Goal: Task Accomplishment & Management: Manage account settings

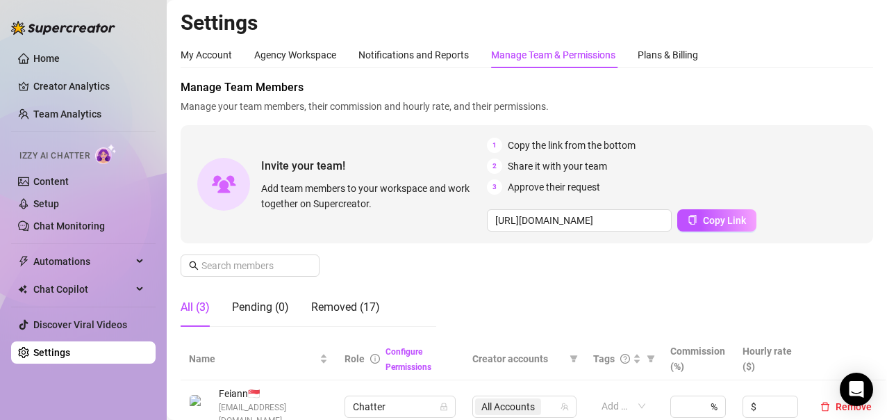
scroll to position [139, 0]
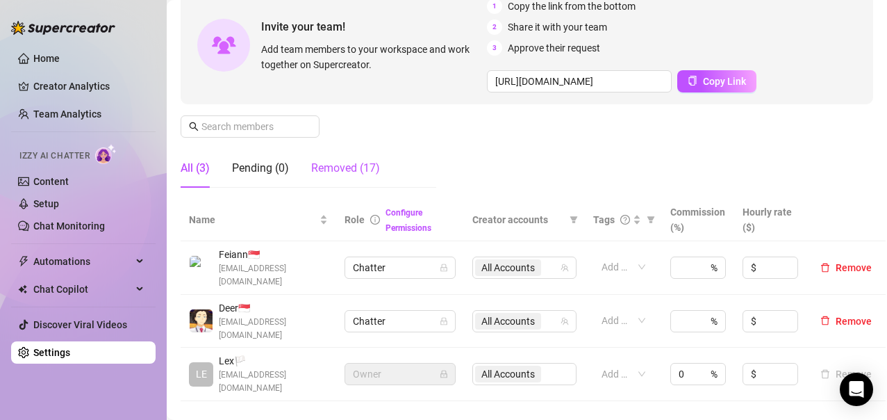
click at [344, 165] on div "Removed (17)" at bounding box center [345, 168] width 69 height 17
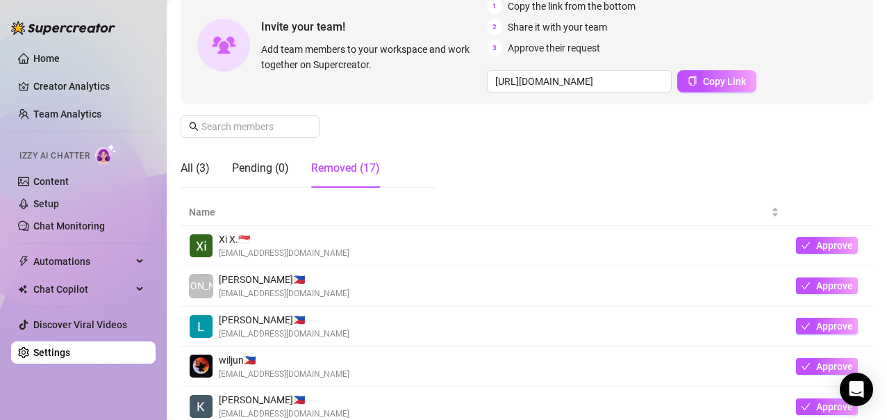
scroll to position [208, 0]
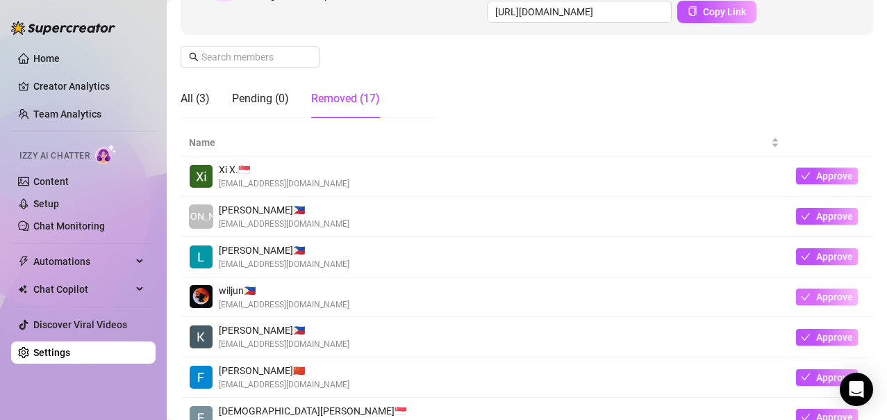
click at [816, 293] on span "Approve" at bounding box center [834, 296] width 37 height 11
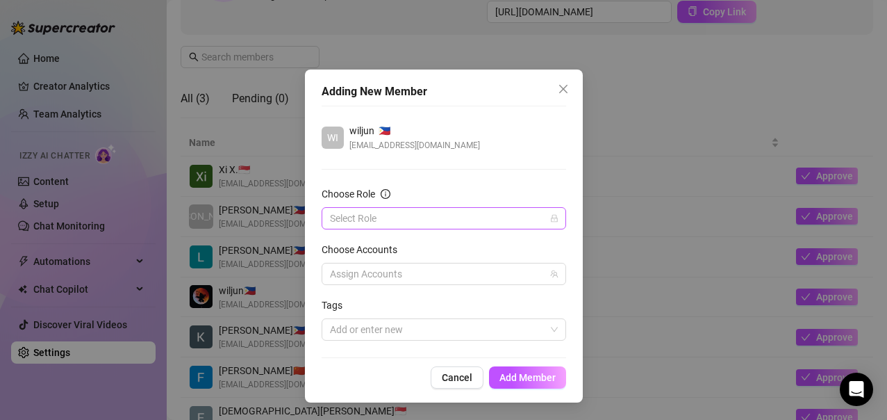
click at [557, 222] on icon "lock" at bounding box center [554, 219] width 6 height 8
click at [551, 220] on icon "lock" at bounding box center [554, 218] width 8 height 8
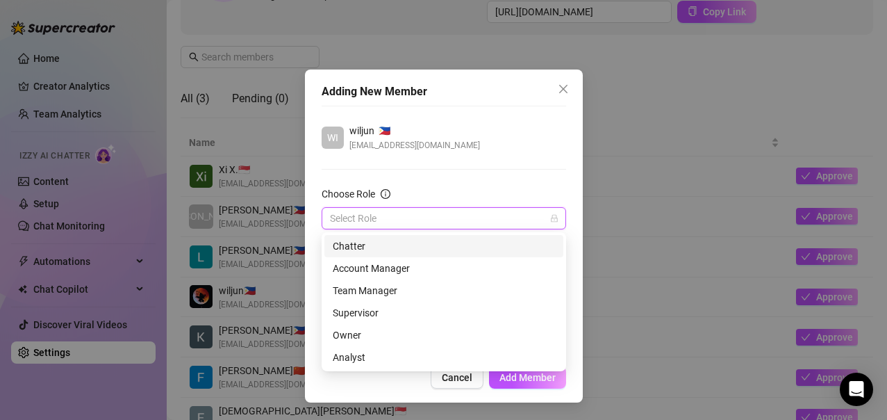
click at [347, 220] on input "Choose Role" at bounding box center [437, 218] width 215 height 21
click at [348, 244] on div "Chatter" at bounding box center [444, 245] width 222 height 15
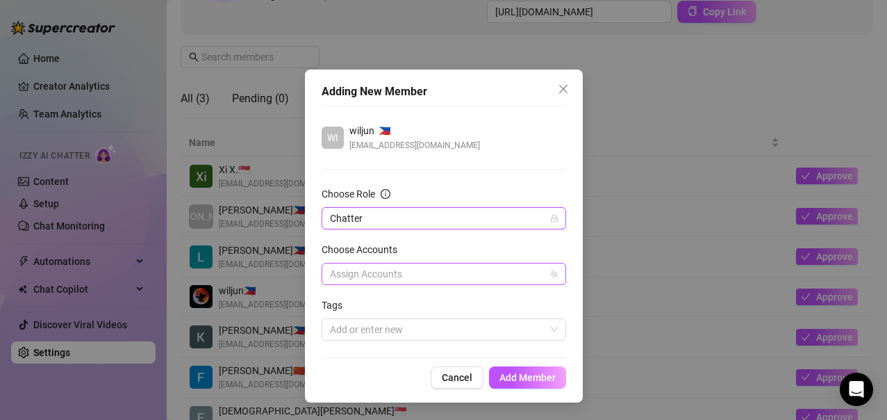
click at [548, 275] on div at bounding box center [437, 273] width 224 height 19
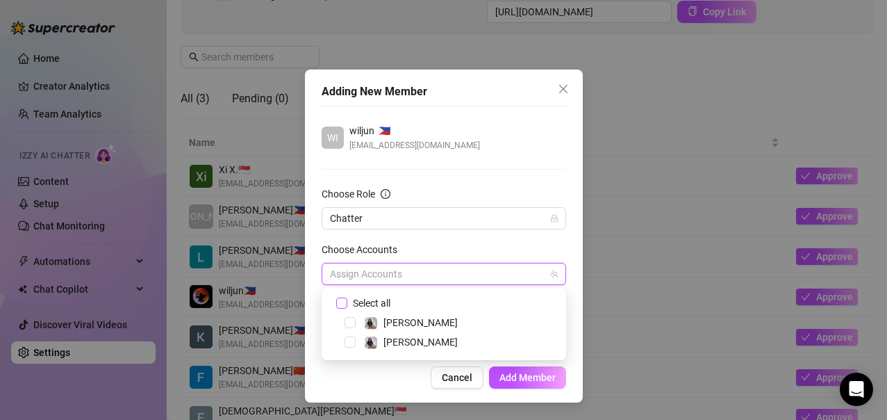
click at [343, 302] on input "Select all" at bounding box center [341, 302] width 10 height 10
checkbox input "true"
click at [539, 378] on span "Add Member" at bounding box center [528, 377] width 56 height 11
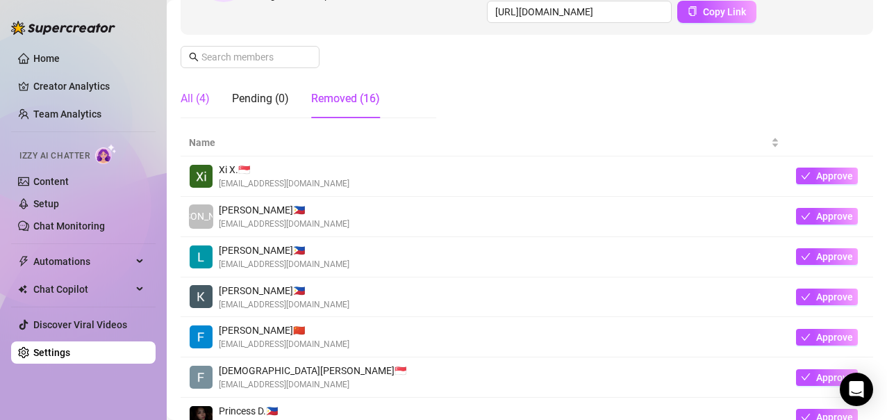
click at [202, 97] on div "All (4)" at bounding box center [195, 98] width 29 height 17
